Goal: Information Seeking & Learning: Learn about a topic

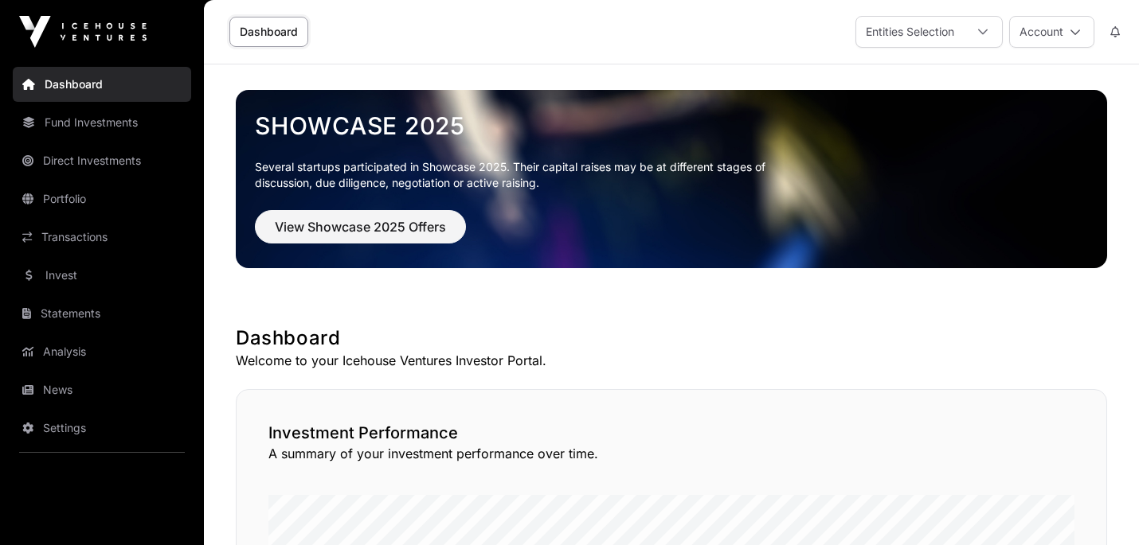
click at [64, 270] on link "Invest" at bounding box center [102, 275] width 178 height 35
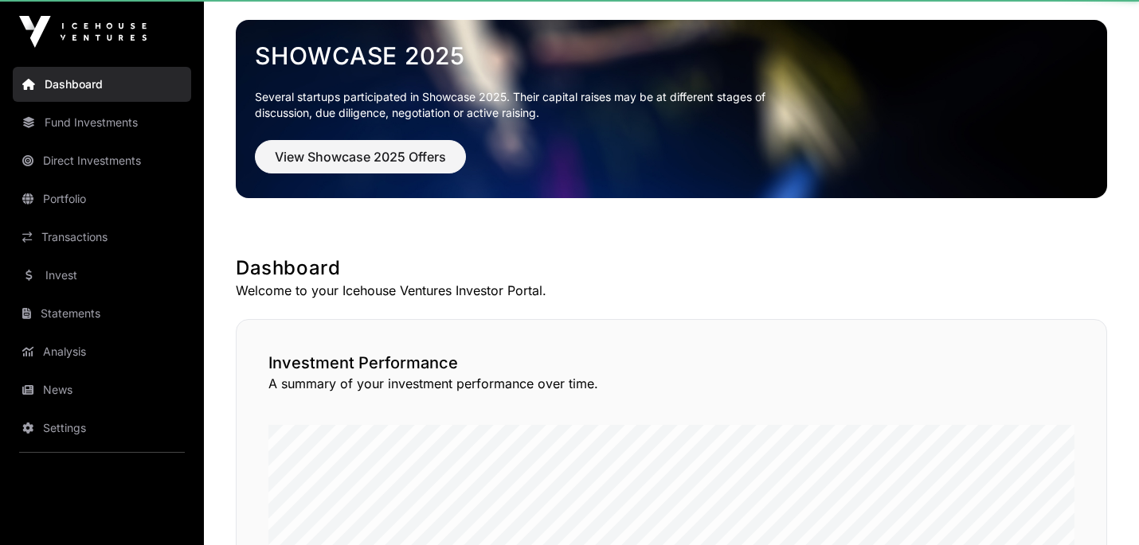
scroll to position [418, 0]
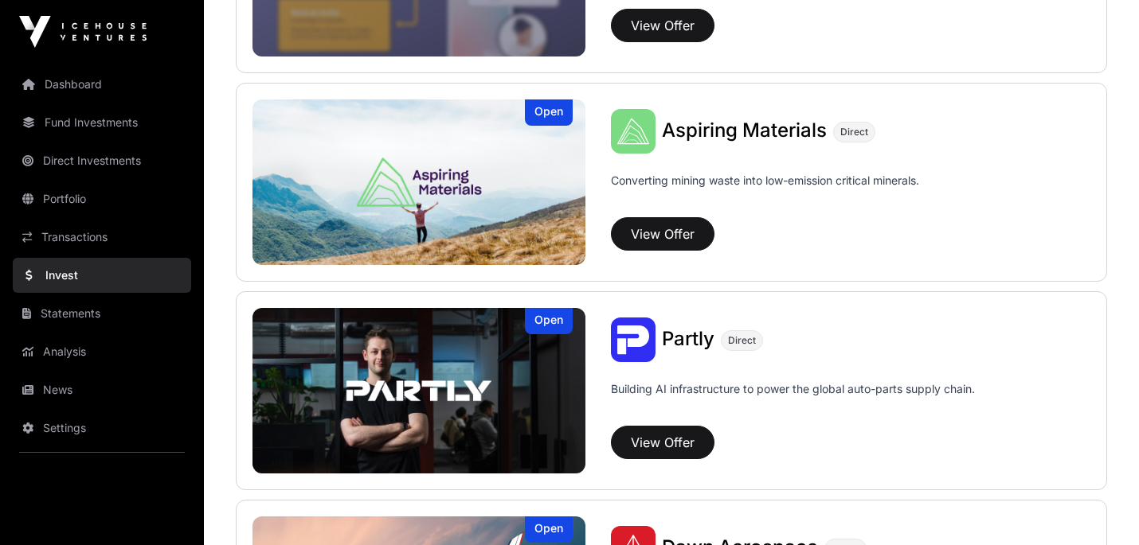
scroll to position [697, 0]
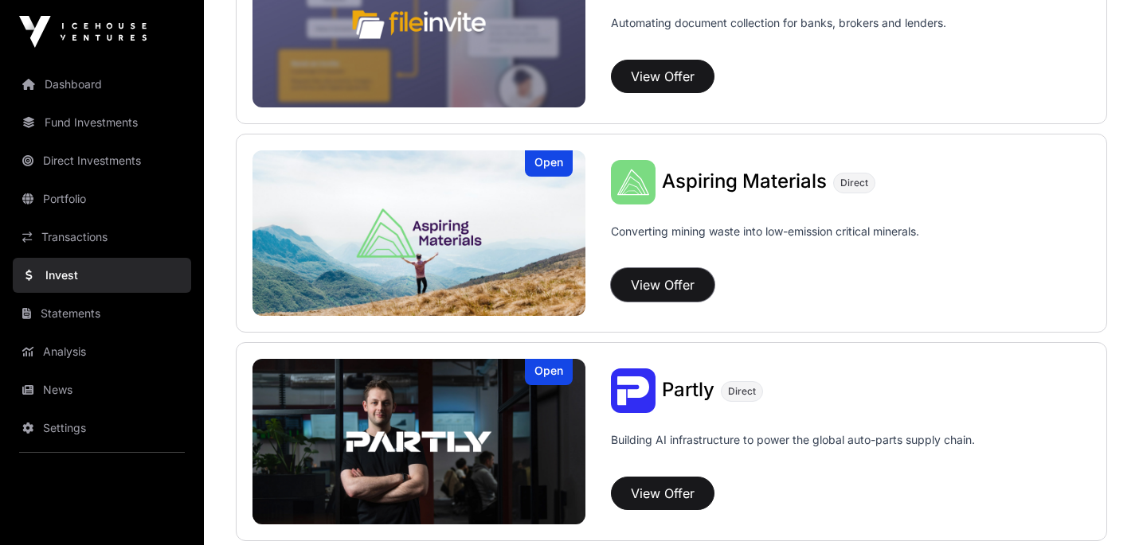
click at [663, 283] on button "View Offer" at bounding box center [663, 284] width 104 height 33
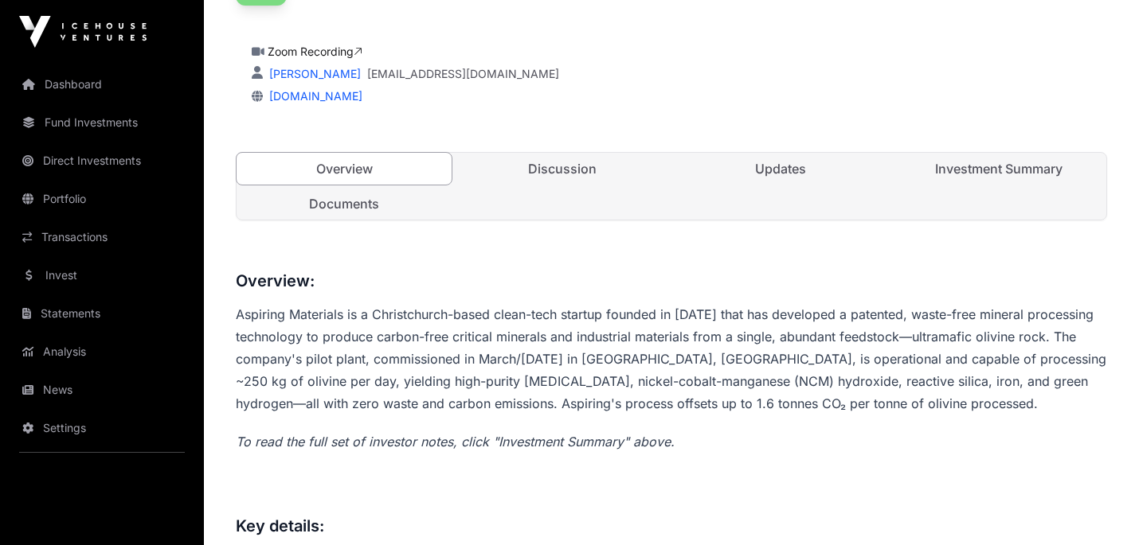
scroll to position [459, 0]
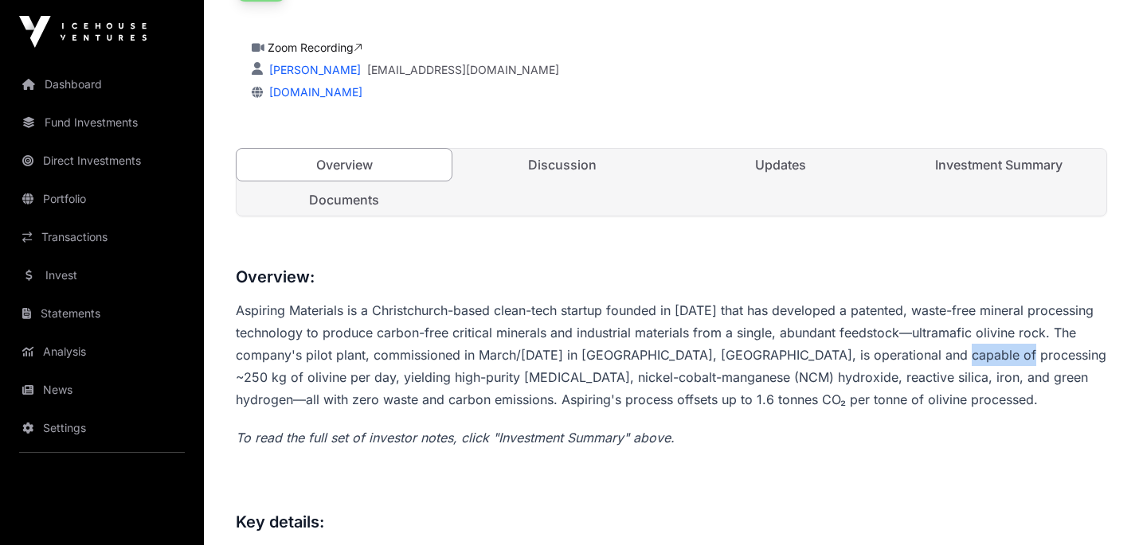
drag, startPoint x: 998, startPoint y: 352, endPoint x: 932, endPoint y: 361, distance: 65.9
click at [932, 361] on p "Aspiring Materials is a Christchurch-based clean-tech startup founded in [DATE]…" at bounding box center [671, 354] width 871 height 111
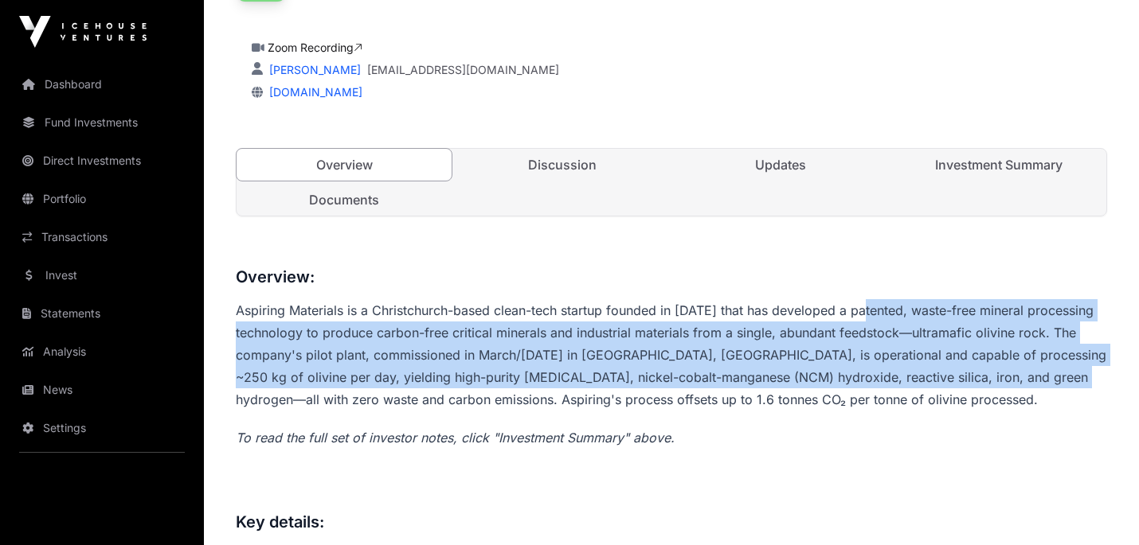
drag, startPoint x: 1057, startPoint y: 381, endPoint x: 865, endPoint y: 311, distance: 204.0
click at [865, 311] on p "Aspiring Materials is a Christchurch-based clean-tech startup founded in [DATE]…" at bounding box center [671, 354] width 871 height 111
click at [685, 319] on p "Aspiring Materials is a Christchurch-based clean-tech startup founded in [DATE]…" at bounding box center [671, 354] width 871 height 111
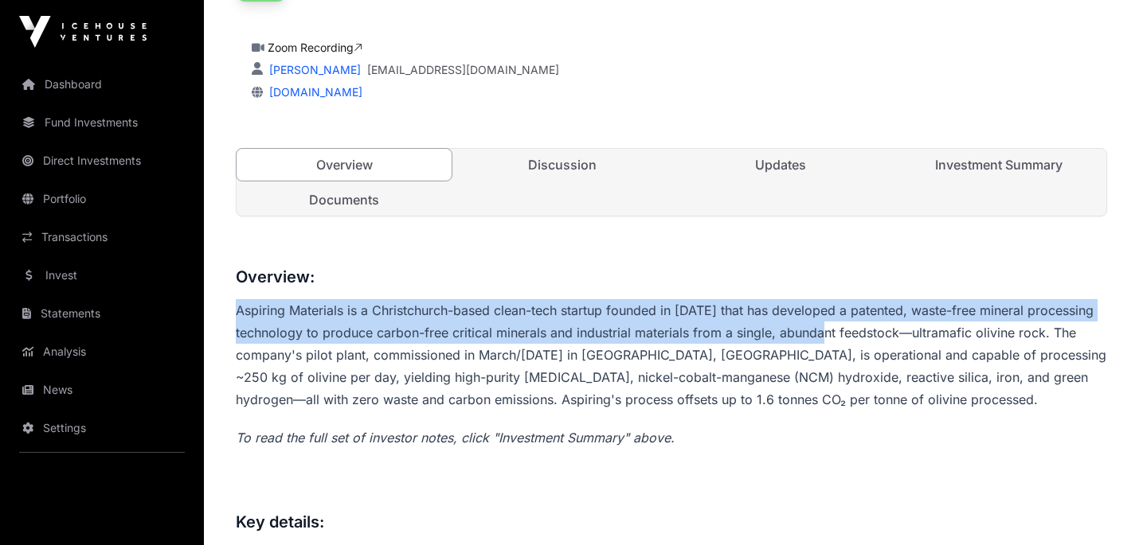
drag, startPoint x: 237, startPoint y: 312, endPoint x: 401, endPoint y: 330, distance: 164.2
click at [834, 337] on p "Aspiring Materials is a Christchurch-based clean-tech startup founded in [DATE]…" at bounding box center [671, 354] width 871 height 111
click at [353, 329] on p "Aspiring Materials is a Christchurch-based clean-tech startup founded in [DATE]…" at bounding box center [671, 354] width 871 height 111
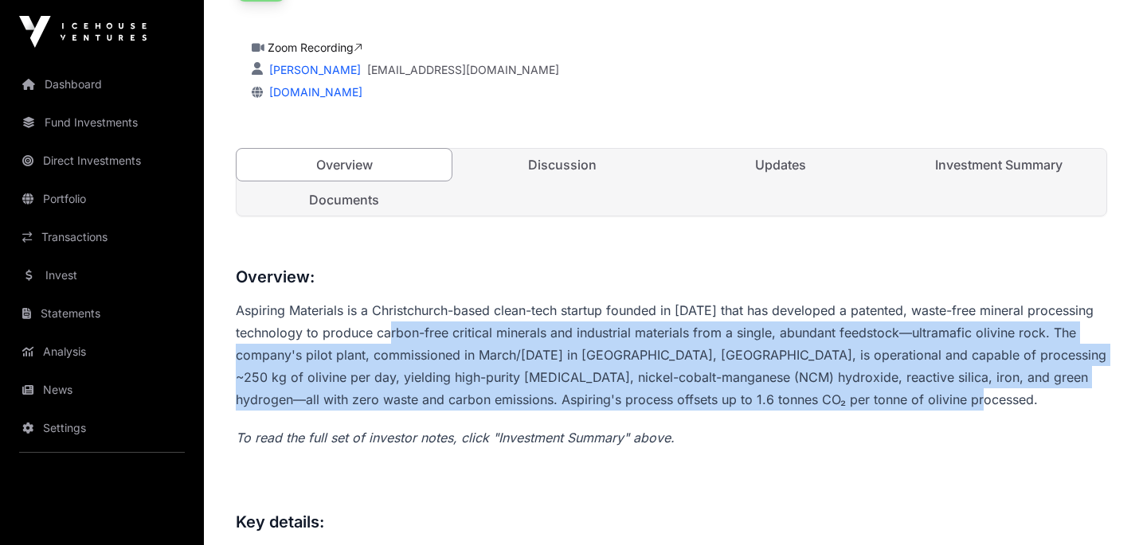
click at [401, 330] on p "Aspiring Materials is a Christchurch-based clean-tech startup founded in [DATE]…" at bounding box center [671, 354] width 871 height 111
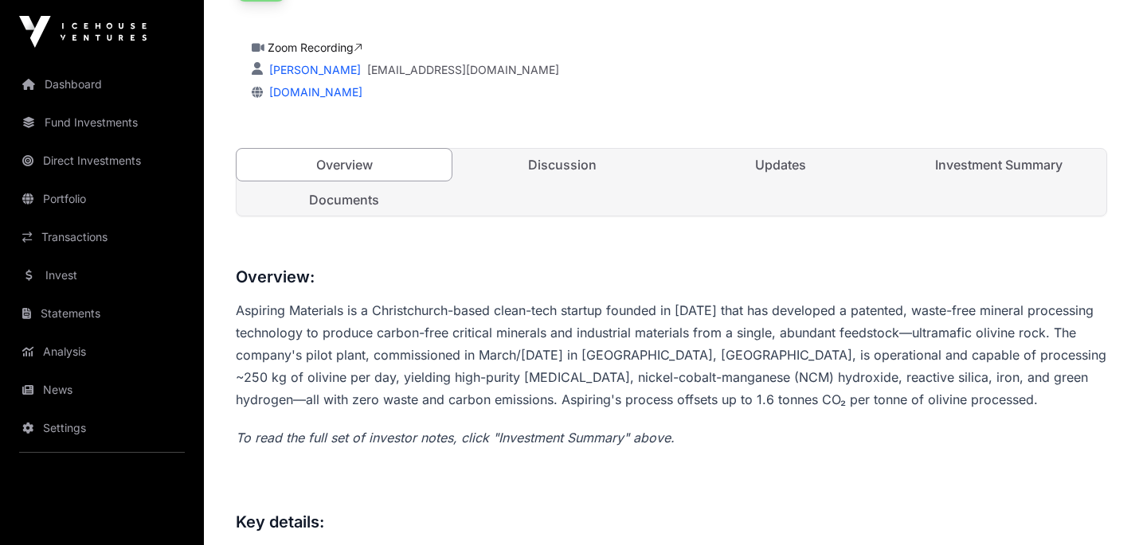
click at [237, 309] on p "Aspiring Materials is a Christchurch-based clean-tech startup founded in [DATE]…" at bounding box center [671, 354] width 871 height 111
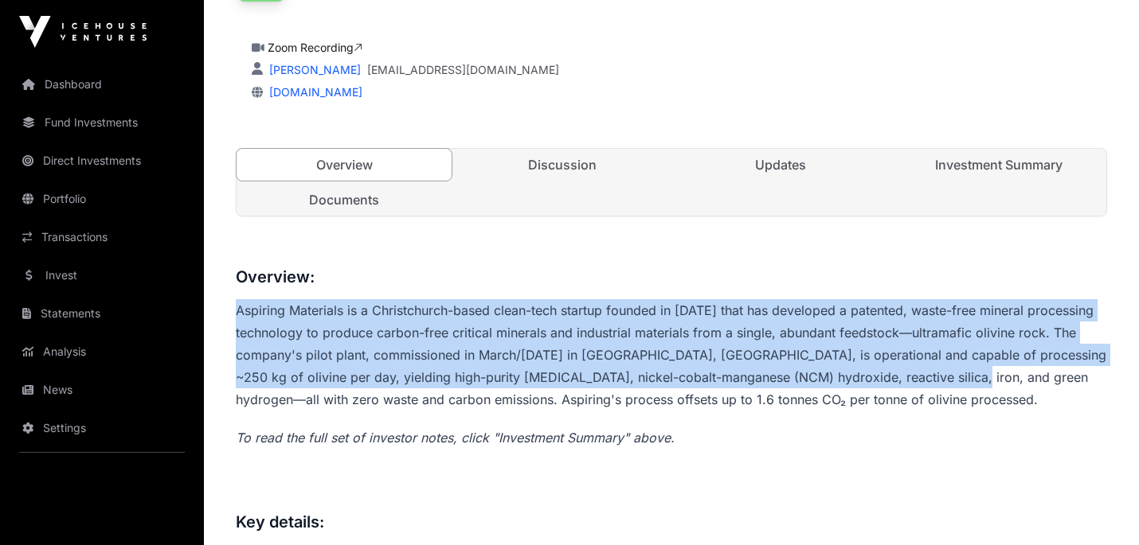
drag, startPoint x: 237, startPoint y: 309, endPoint x: 946, endPoint y: 388, distance: 713.9
click at [946, 388] on p "Aspiring Materials is a Christchurch-based clean-tech startup founded in [DATE]…" at bounding box center [671, 354] width 871 height 111
click at [949, 398] on p "Aspiring Materials is a Christchurch-based clean-tech startup founded in [DATE]…" at bounding box center [671, 354] width 871 height 111
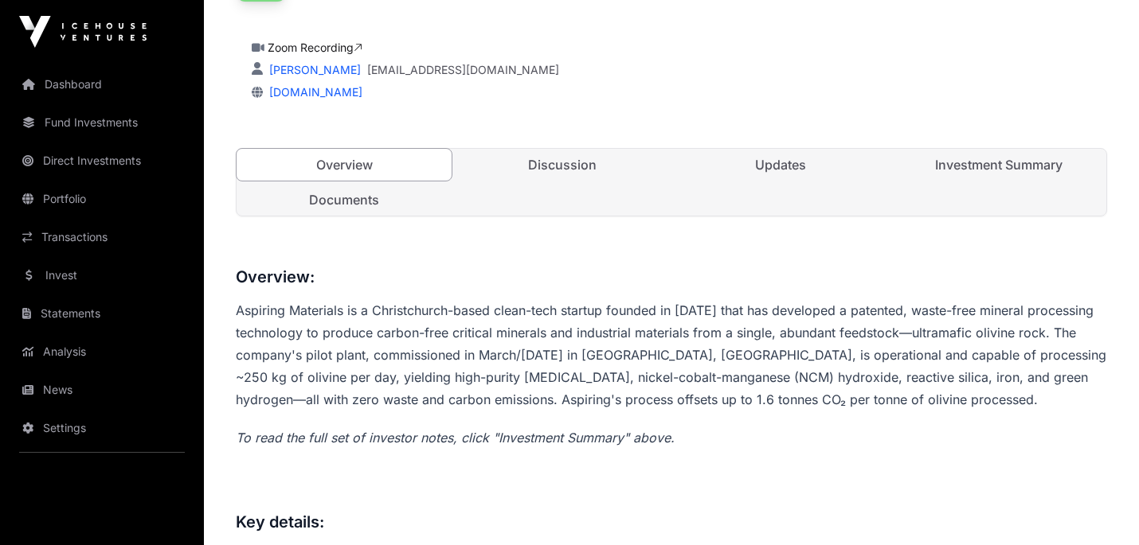
click at [947, 381] on p "Aspiring Materials is a Christchurch-based clean-tech startup founded in [DATE]…" at bounding box center [671, 354] width 871 height 111
click at [948, 400] on p "Aspiring Materials is a Christchurch-based clean-tech startup founded in [DATE]…" at bounding box center [671, 354] width 871 height 111
click at [944, 395] on p "Aspiring Materials is a Christchurch-based clean-tech startup founded in [DATE]…" at bounding box center [671, 354] width 871 height 111
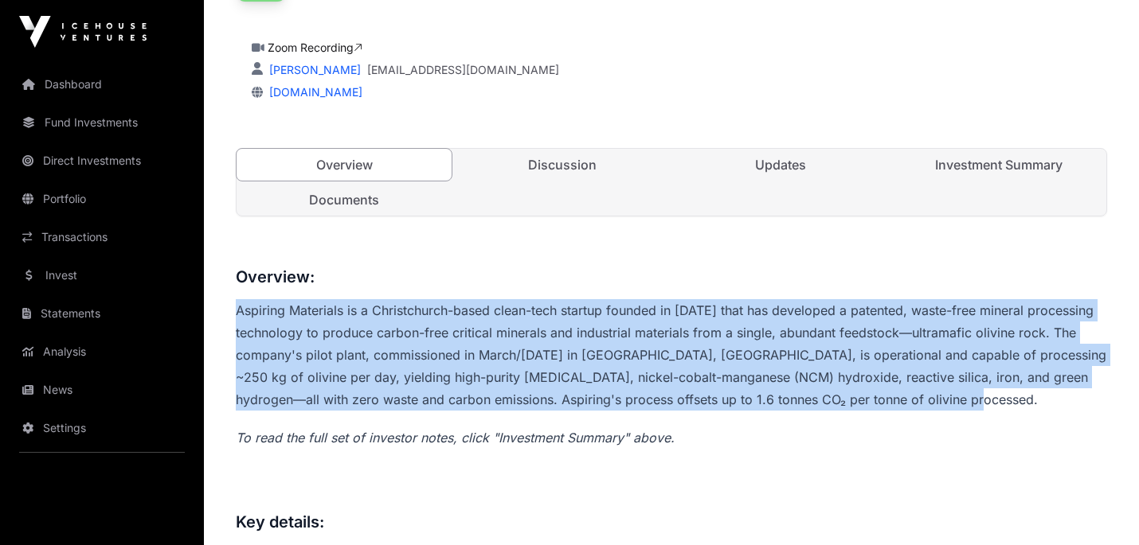
drag, startPoint x: 789, startPoint y: 380, endPoint x: 242, endPoint y: 294, distance: 553.8
copy p "Aspiring Materials is a Christchurch-based clean-tech startup founded in [DATE]…"
click at [538, 163] on link "Discussion" at bounding box center [562, 165] width 215 height 32
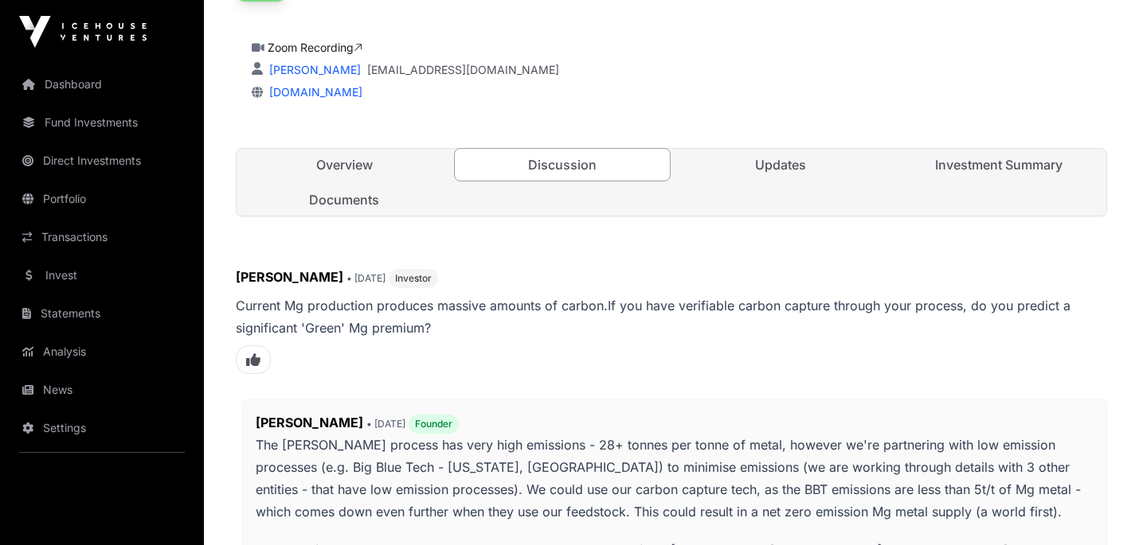
click at [554, 167] on link "Discussion" at bounding box center [562, 164] width 217 height 33
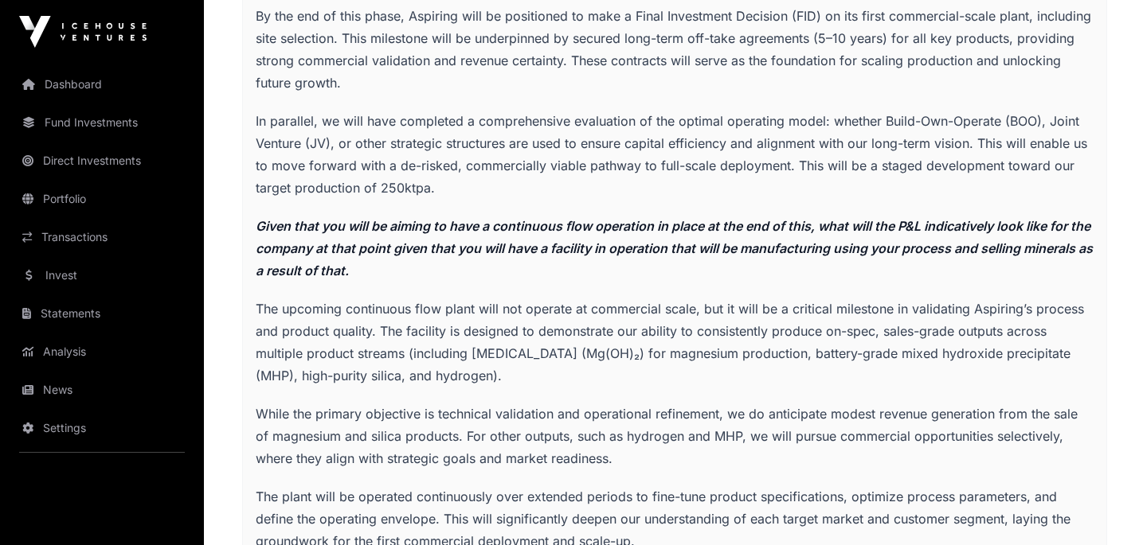
scroll to position [4244, 0]
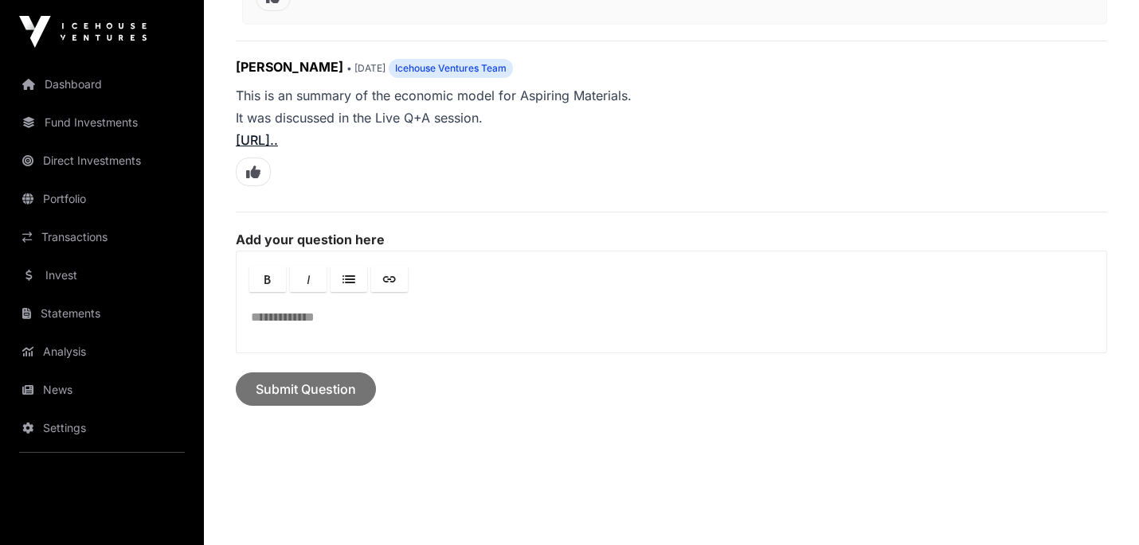
click at [278, 132] on link "[URL].." at bounding box center [257, 140] width 42 height 16
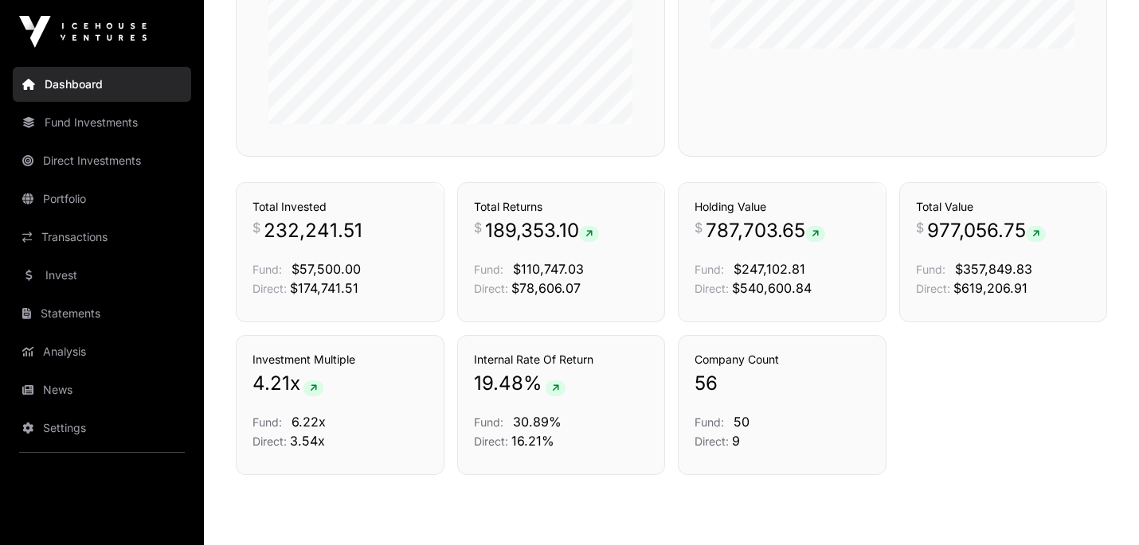
scroll to position [783, 0]
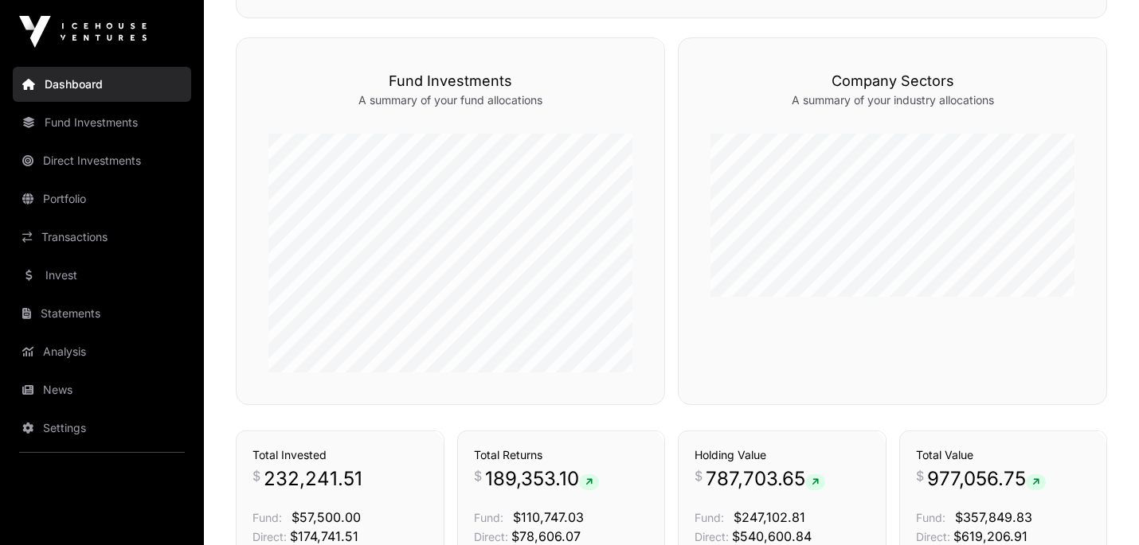
click at [122, 124] on link "Fund Investments" at bounding box center [102, 122] width 178 height 35
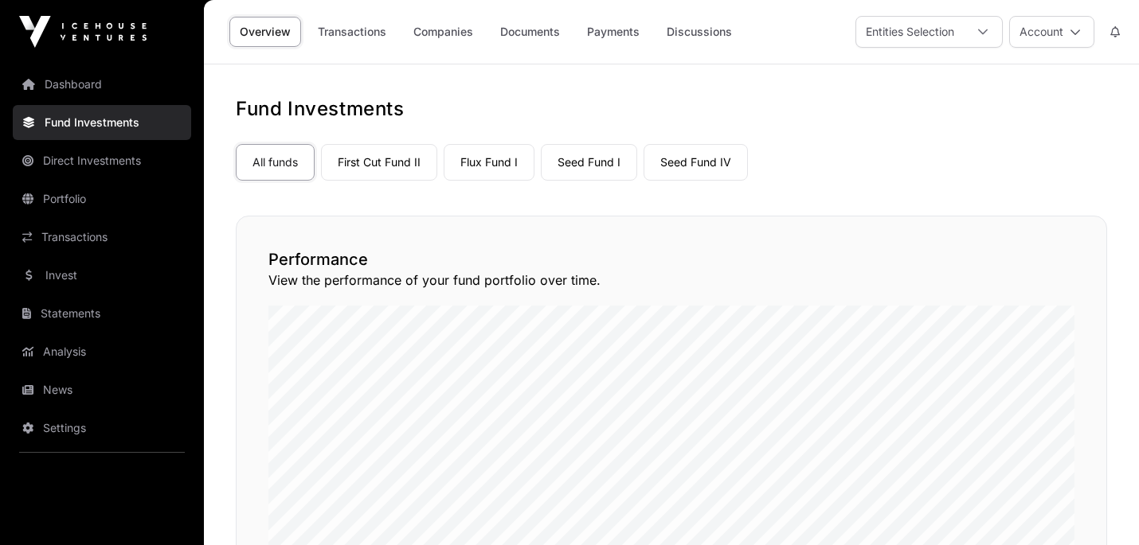
click at [77, 267] on link "Invest" at bounding box center [102, 275] width 178 height 35
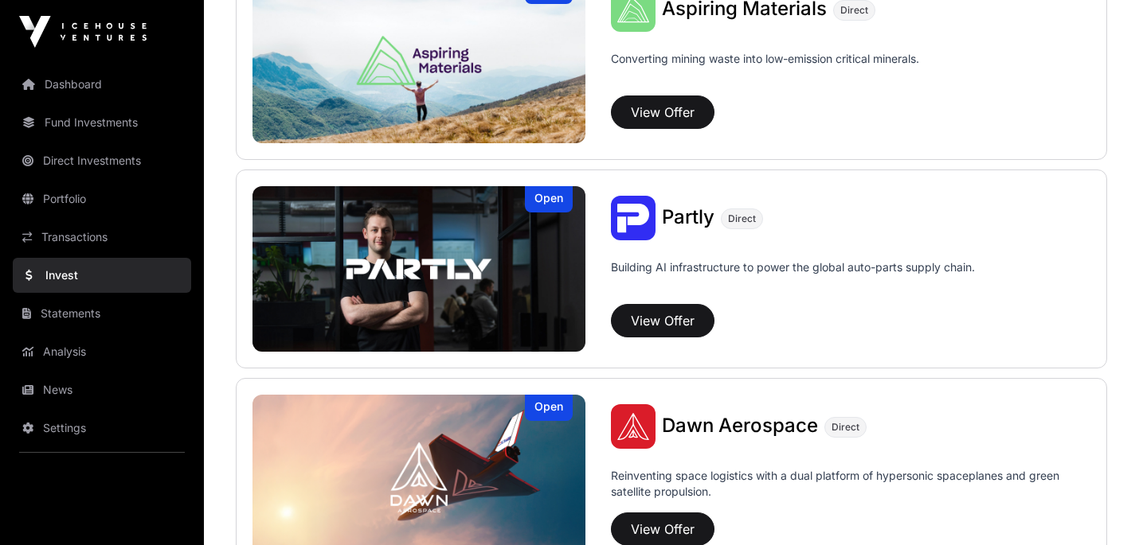
scroll to position [768, 0]
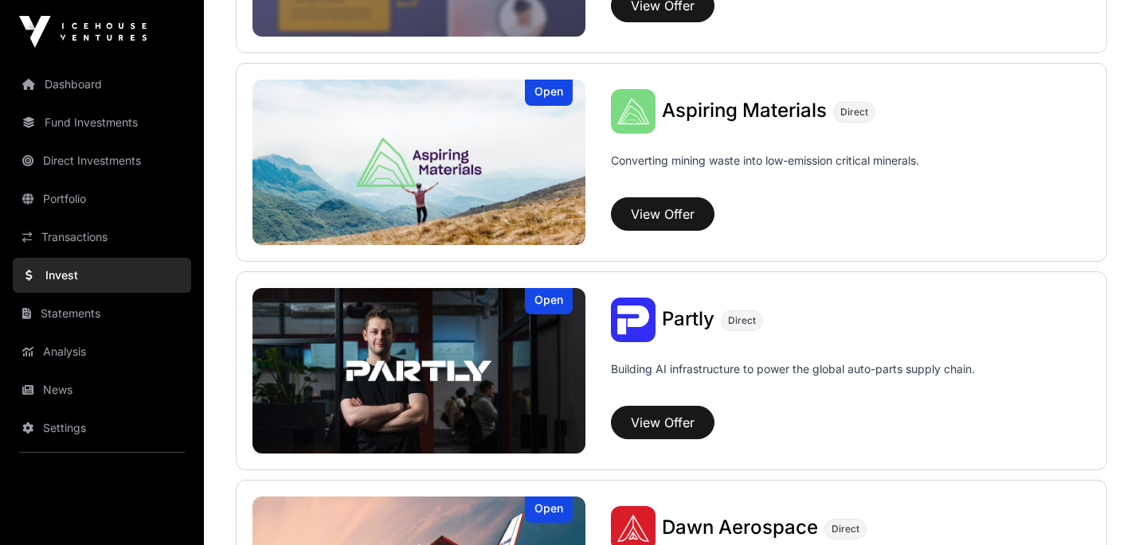
click at [696, 115] on span "Aspiring Materials" at bounding box center [744, 110] width 165 height 23
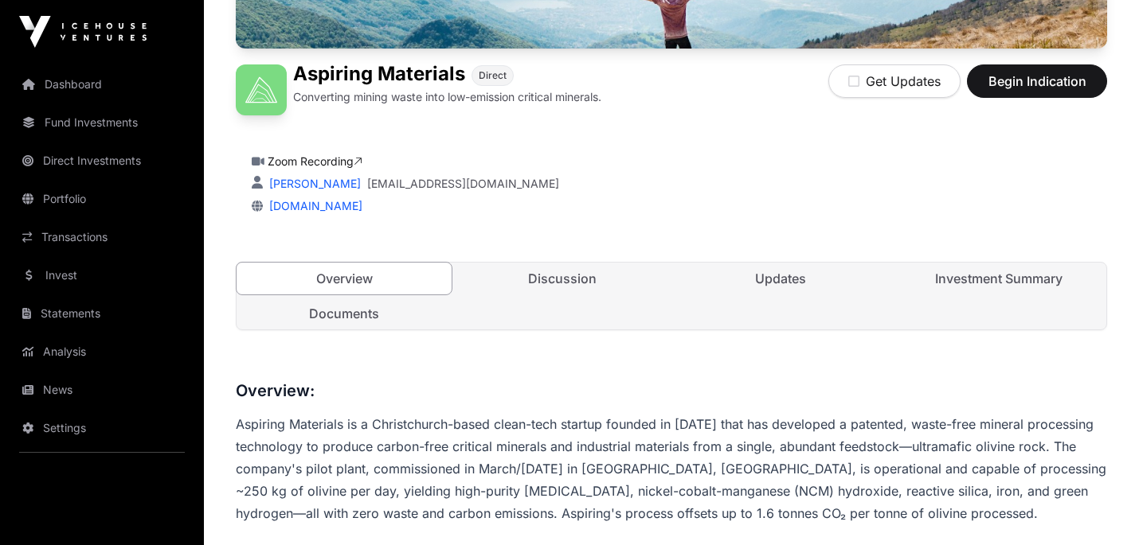
scroll to position [357, 0]
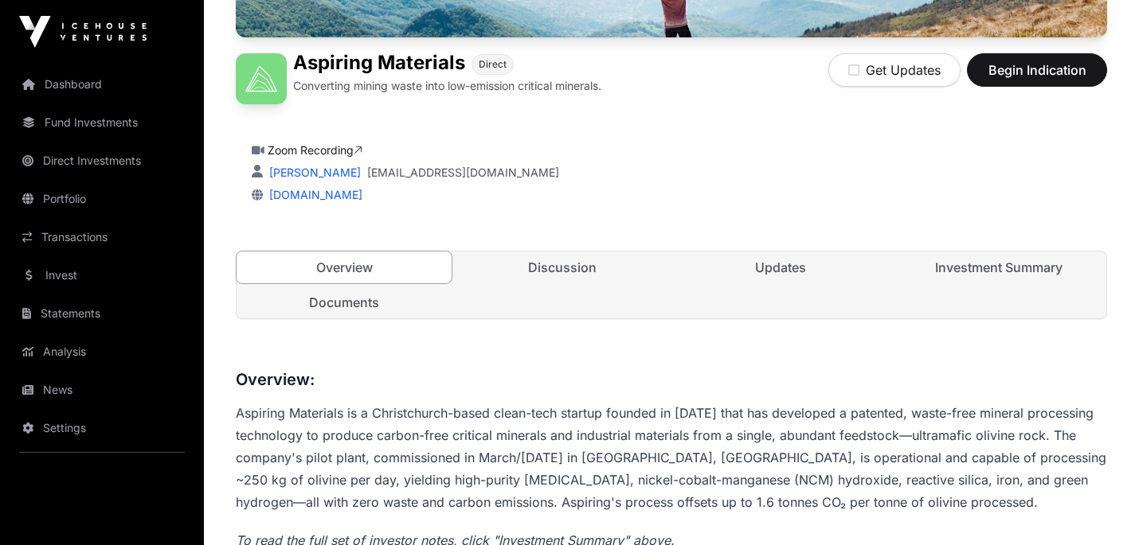
click at [578, 274] on link "Discussion" at bounding box center [562, 268] width 215 height 32
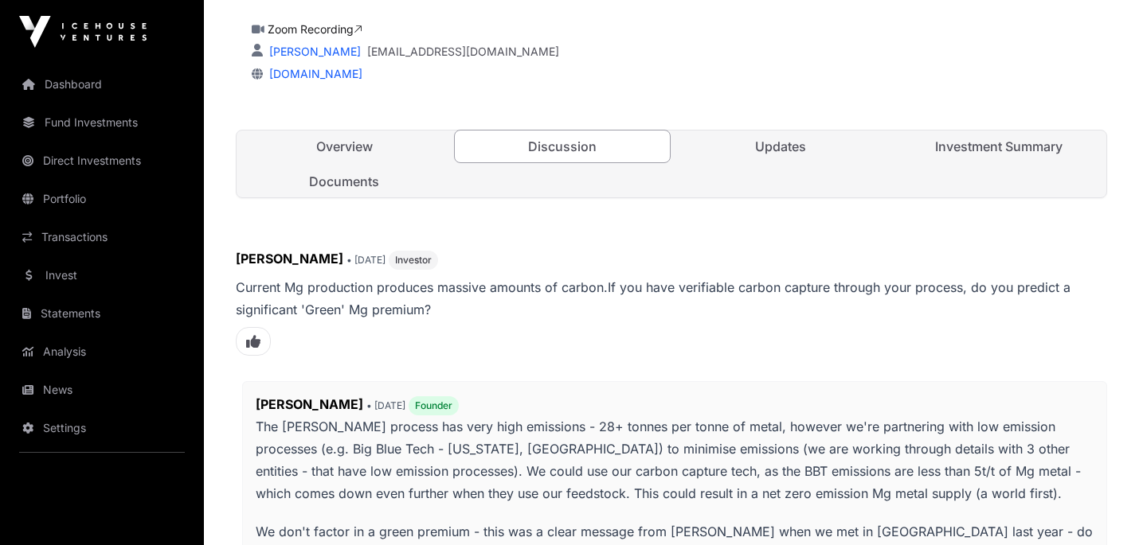
scroll to position [591, 0]
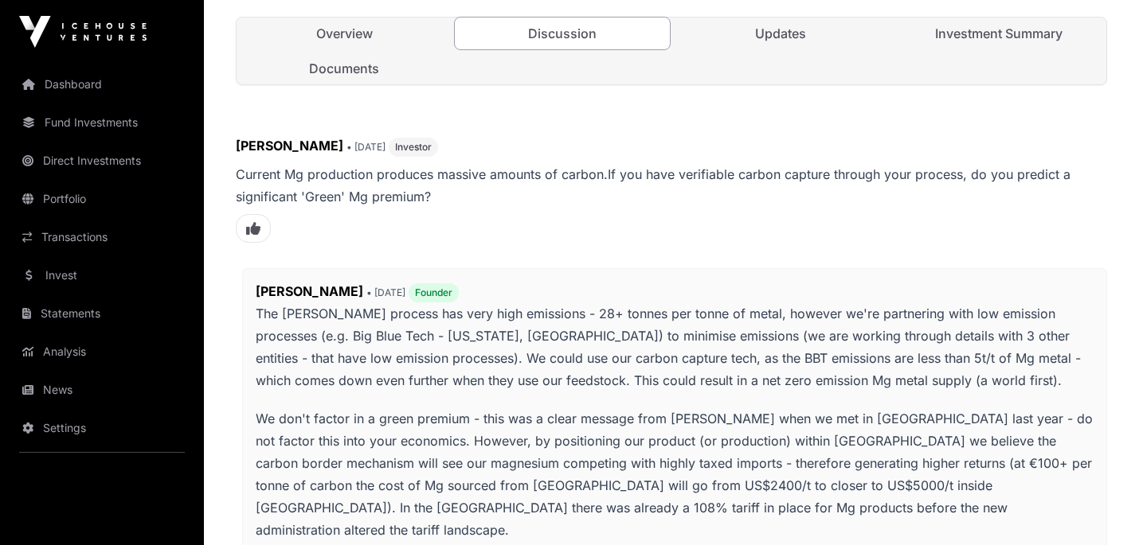
click at [760, 25] on link "Updates" at bounding box center [780, 34] width 215 height 32
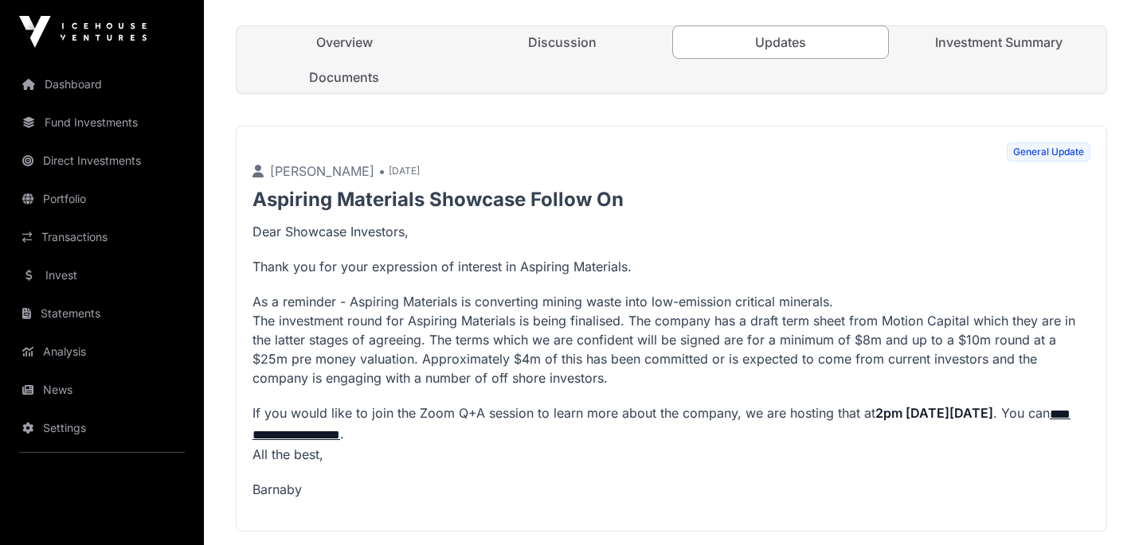
scroll to position [551, 0]
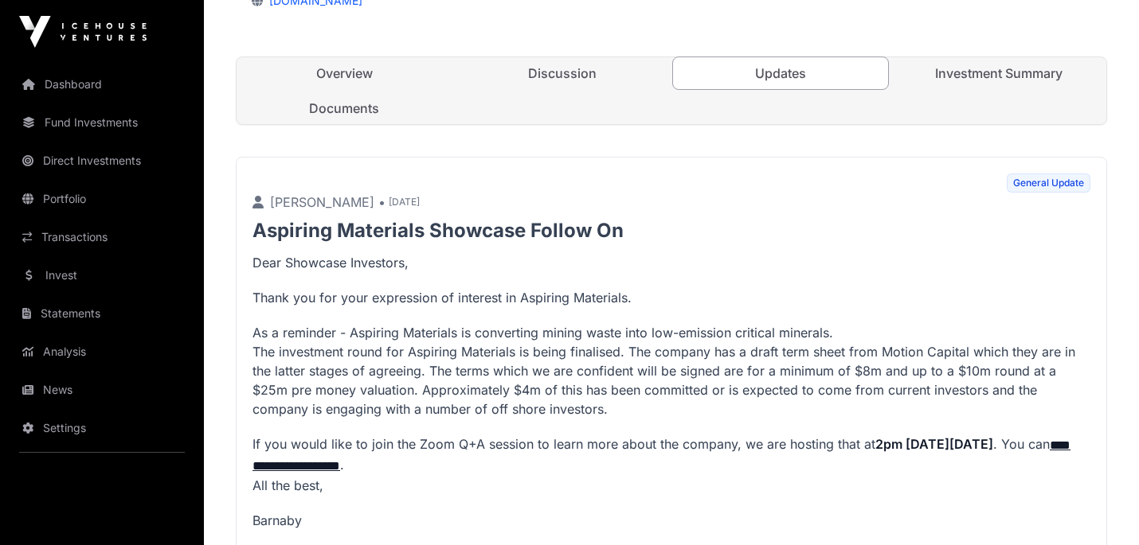
click at [952, 84] on link "Investment Summary" at bounding box center [998, 73] width 215 height 32
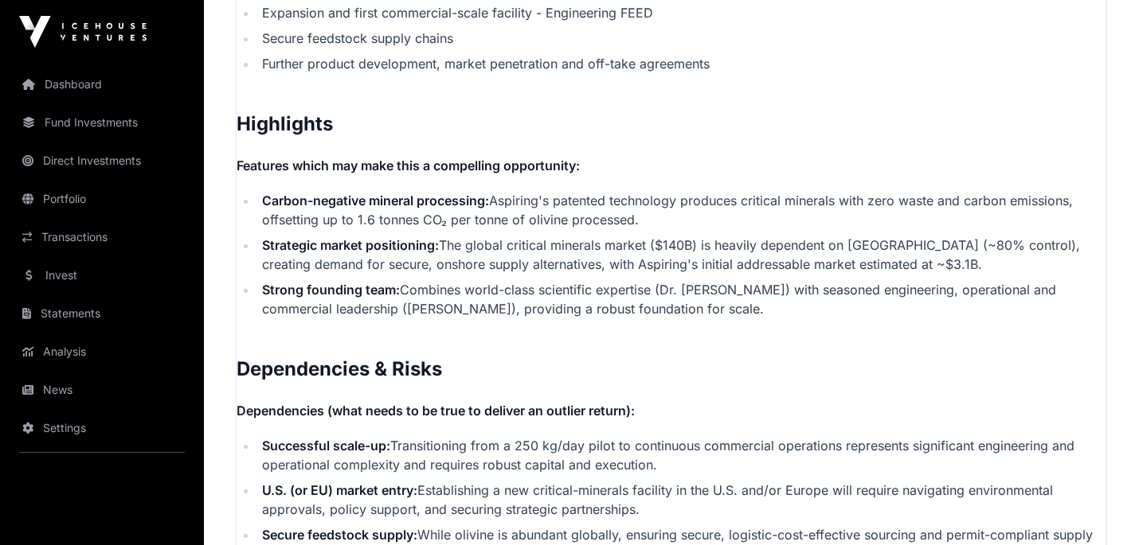
scroll to position [3198, 0]
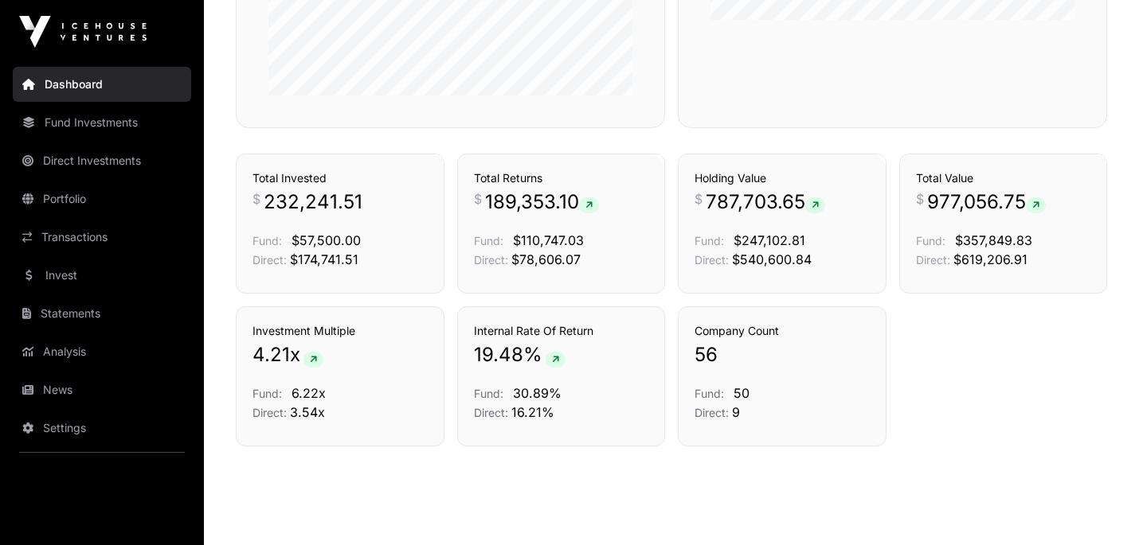
scroll to position [1094, 0]
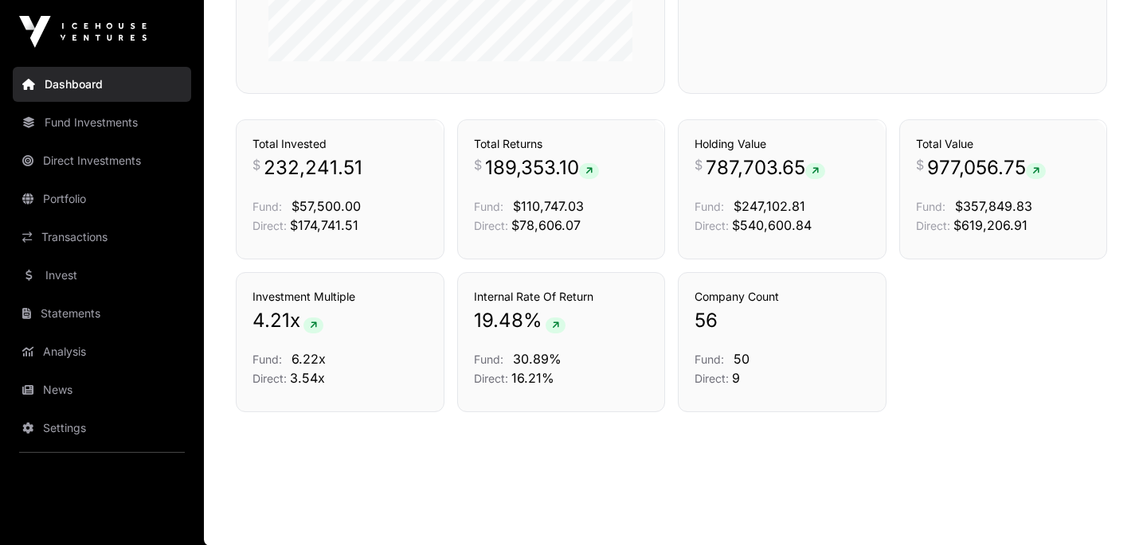
click at [57, 197] on link "Portfolio" at bounding box center [102, 199] width 178 height 35
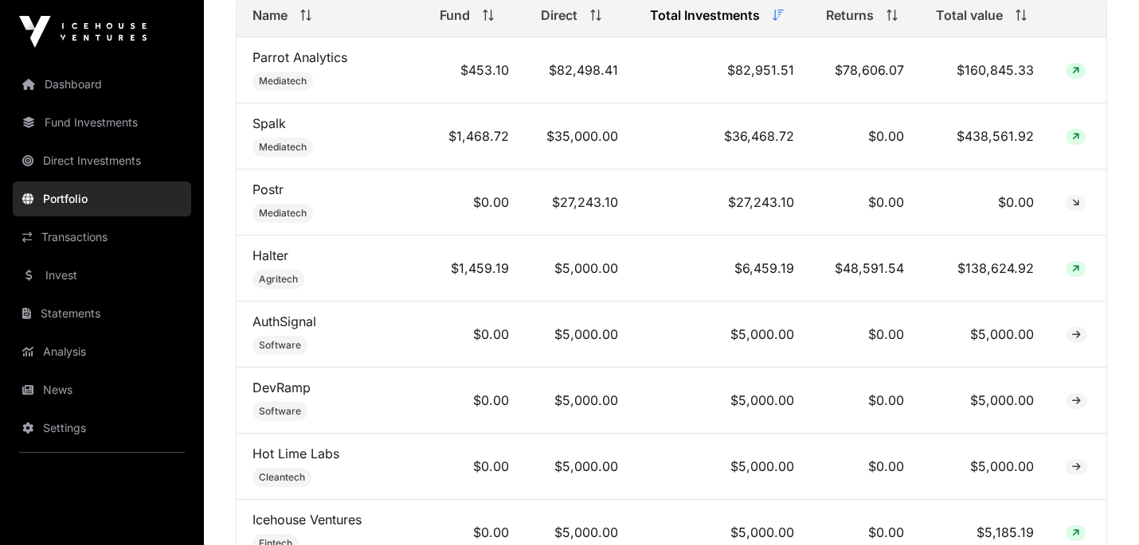
scroll to position [745, 0]
click at [983, 18] on span "Total value" at bounding box center [969, 14] width 67 height 19
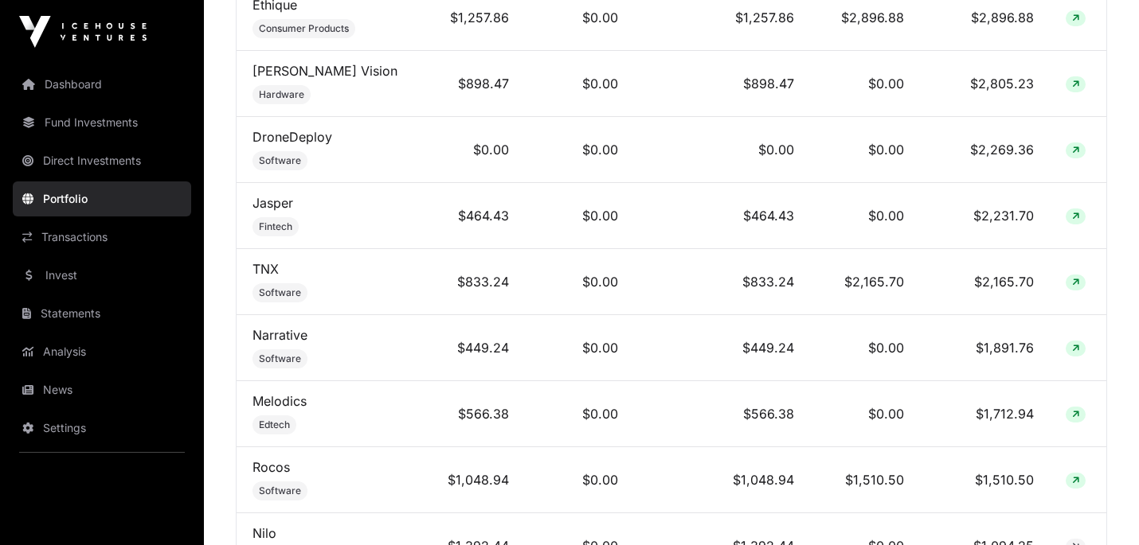
scroll to position [2168, 0]
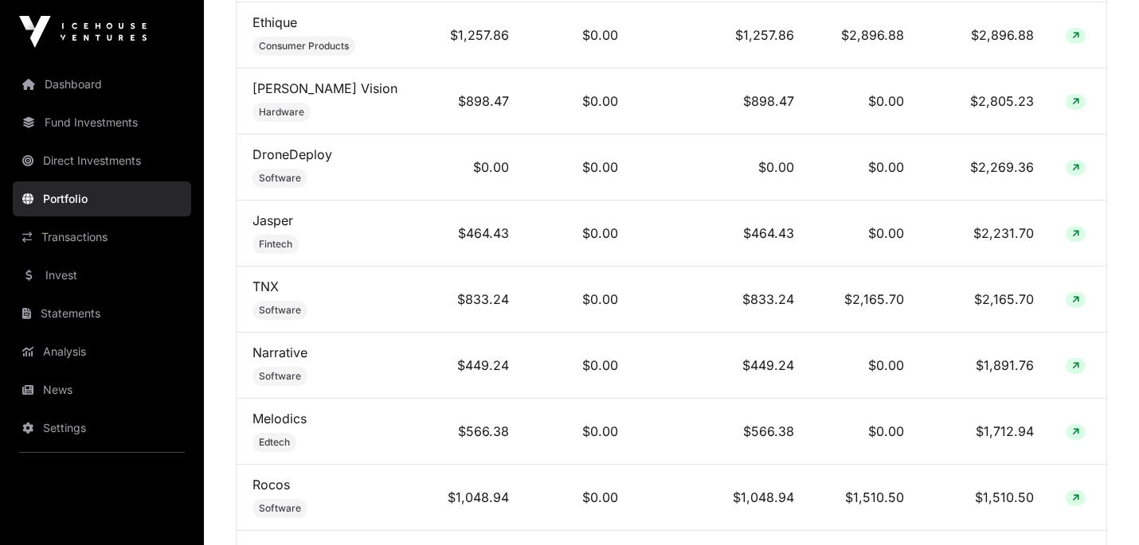
click at [291, 147] on link "DroneDeploy" at bounding box center [292, 155] width 80 height 16
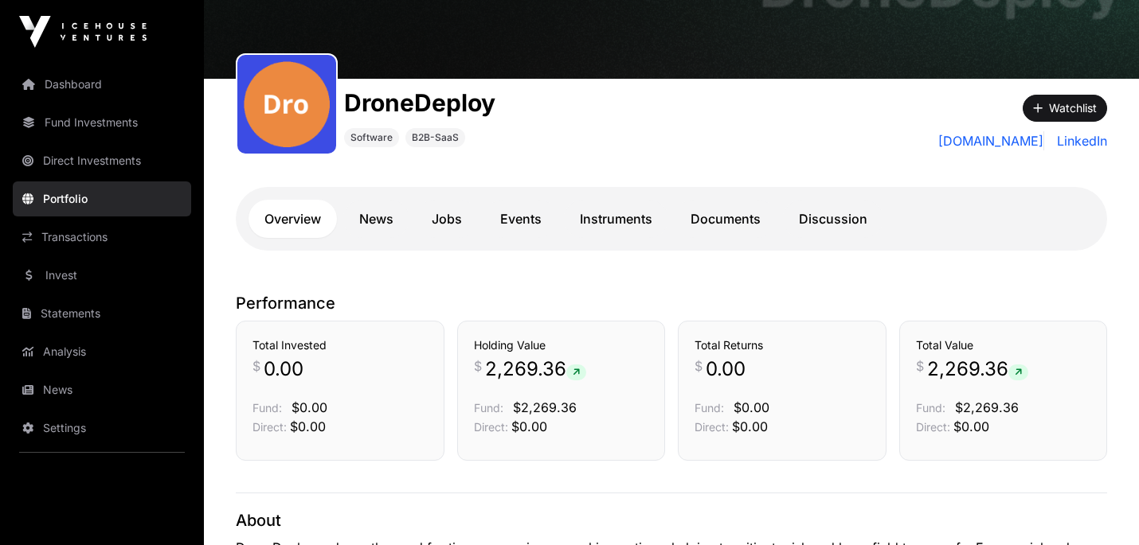
scroll to position [102, 0]
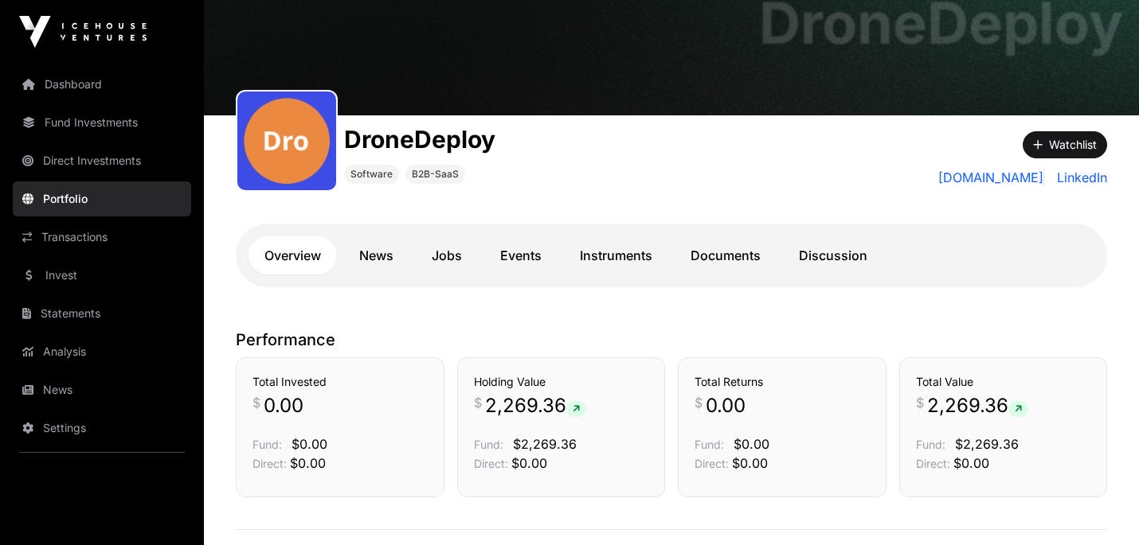
click at [975, 174] on link "dronedeploy.com" at bounding box center [991, 177] width 106 height 19
click at [373, 247] on link "News" at bounding box center [376, 256] width 66 height 38
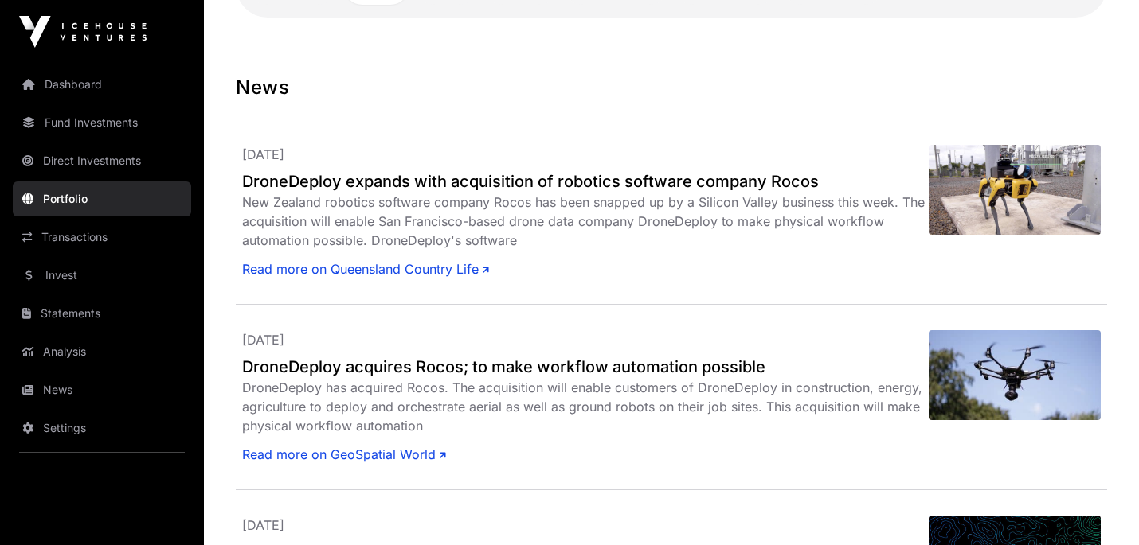
scroll to position [111, 0]
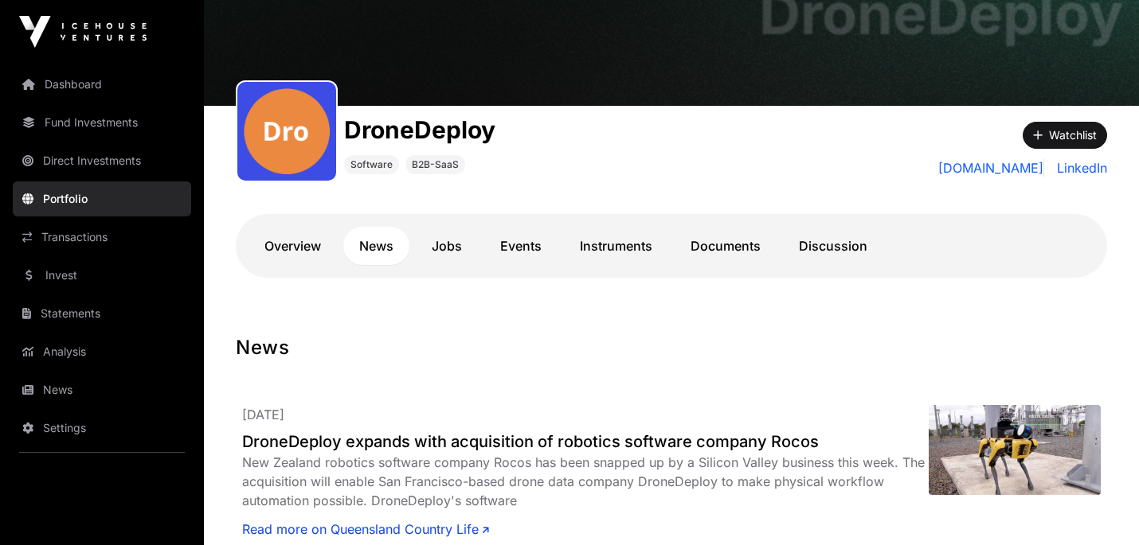
click at [508, 253] on link "Events" at bounding box center [520, 246] width 73 height 38
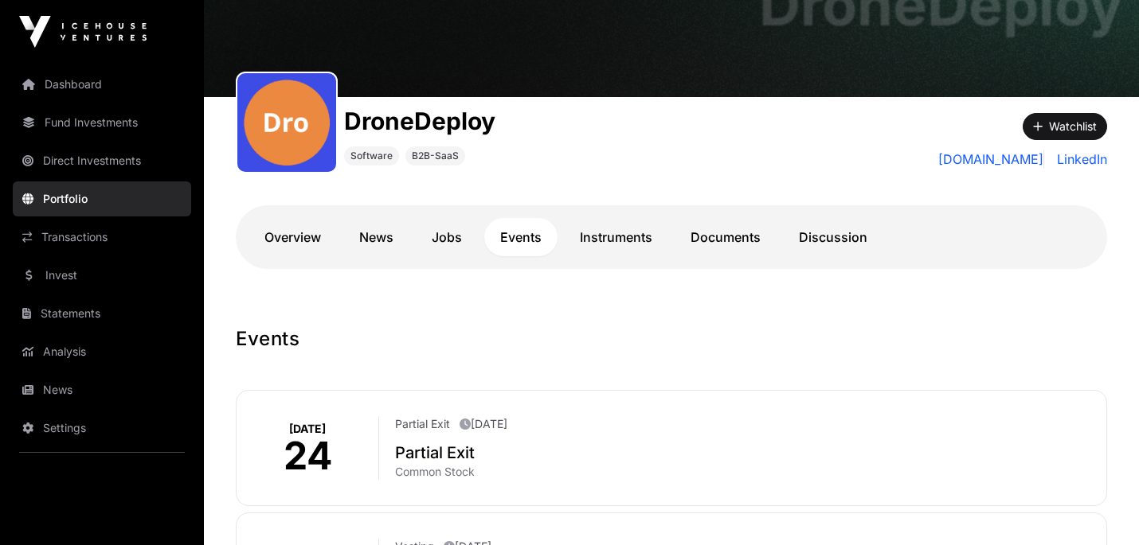
scroll to position [86, 0]
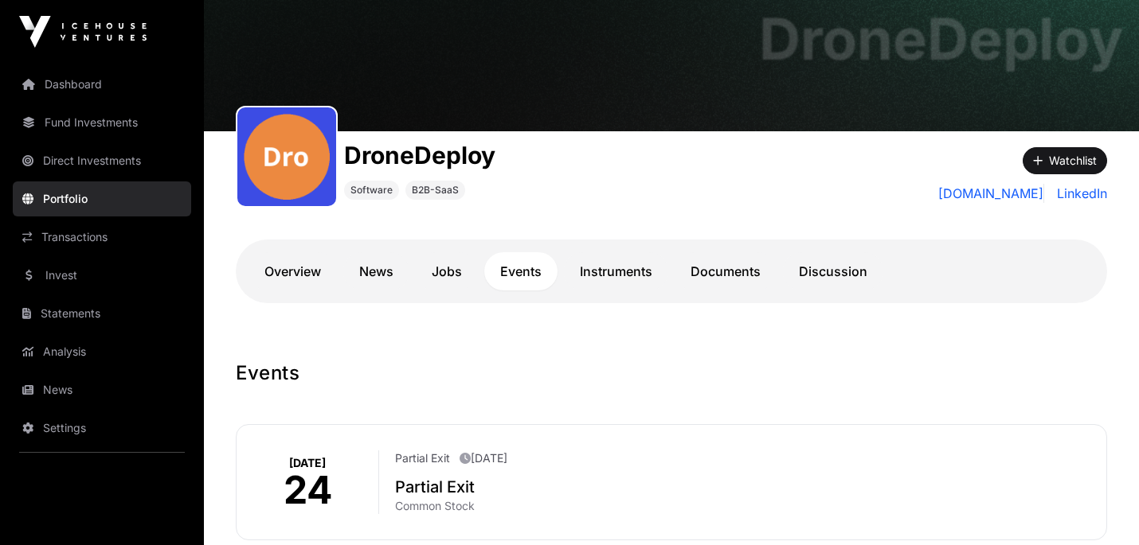
click at [305, 284] on link "Overview" at bounding box center [292, 271] width 88 height 38
